Goal: Task Accomplishment & Management: Use online tool/utility

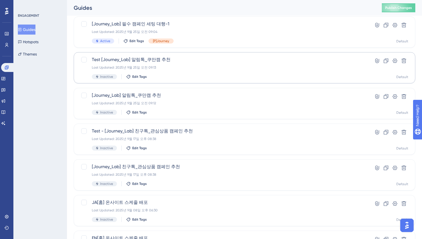
scroll to position [194, 0]
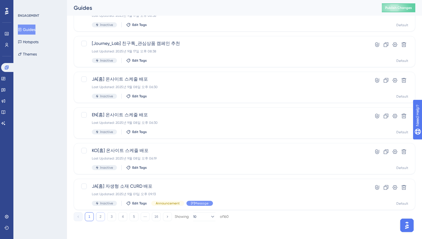
click at [101, 217] on button "2" at bounding box center [100, 216] width 9 height 9
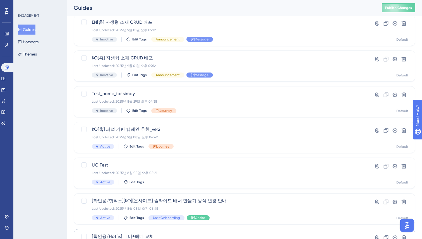
scroll to position [47, 0]
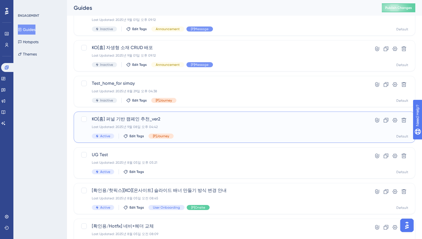
click at [195, 123] on div "KO[홈] 퍼널 기반 캠페인 추천_ver2 Last Updated: 2025년 9월 08일 오후 04:42 Active Edit Tags [P…" at bounding box center [222, 127] width 260 height 23
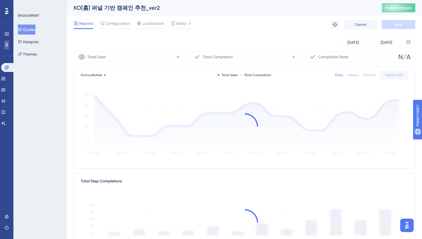
click at [6, 43] on icon at bounding box center [6, 45] width 3 height 4
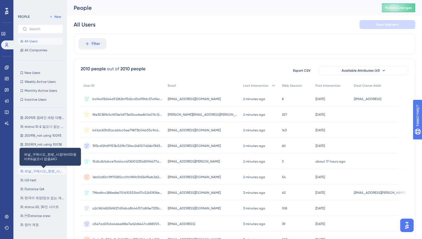
click at [37, 170] on span "퍼널_구매시도_완료_시장대비50등이하&딜오너 없음&KO" at bounding box center [45, 171] width 40 height 4
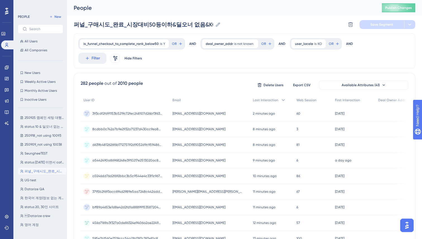
click at [203, 63] on div "is_funnel_checkout_to_complete_rank_below50 is Y Y Remove OR AND deal_owner_add…" at bounding box center [244, 50] width 341 height 35
click at [6, 68] on icon at bounding box center [6, 67] width 4 height 4
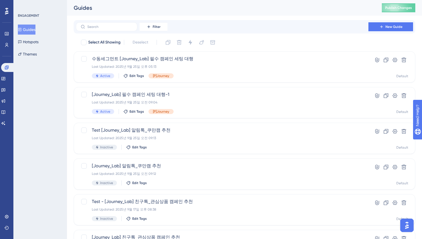
click at [67, 50] on div "Performance Users Engagement Widgets Feedback Product Updates Knowledge Base AI…" at bounding box center [244, 212] width 355 height 424
